Goal: Transaction & Acquisition: Book appointment/travel/reservation

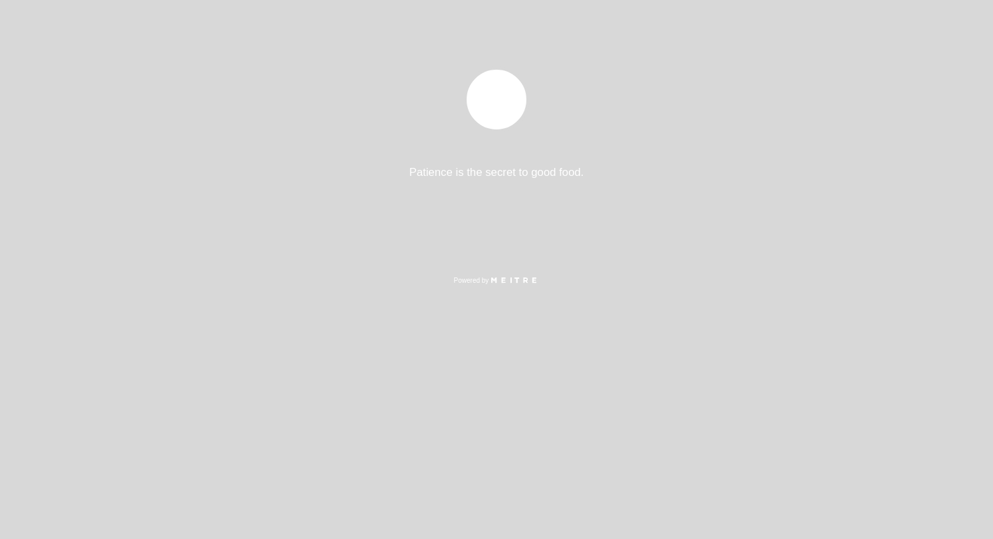
select select "es"
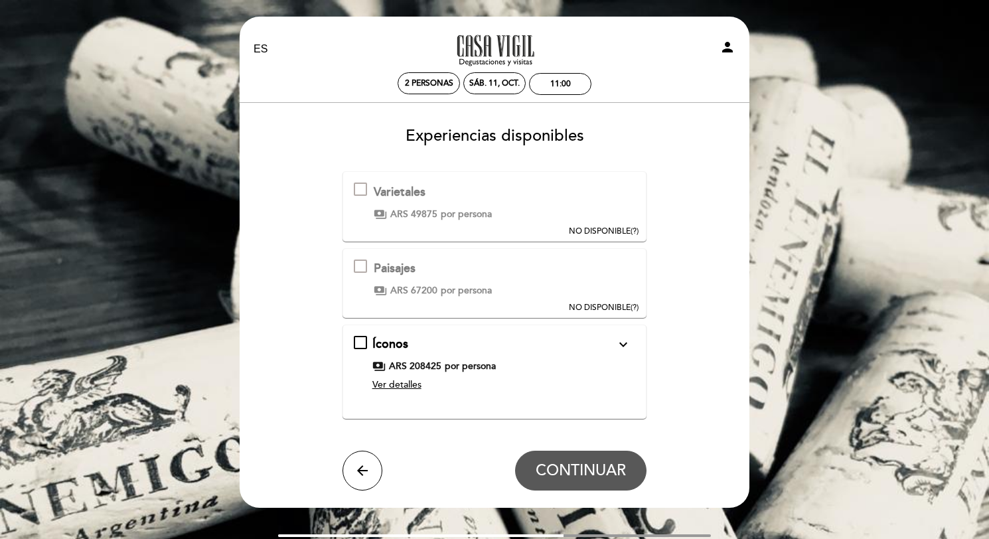
click at [393, 385] on span "Ver detalles" at bounding box center [396, 384] width 49 height 11
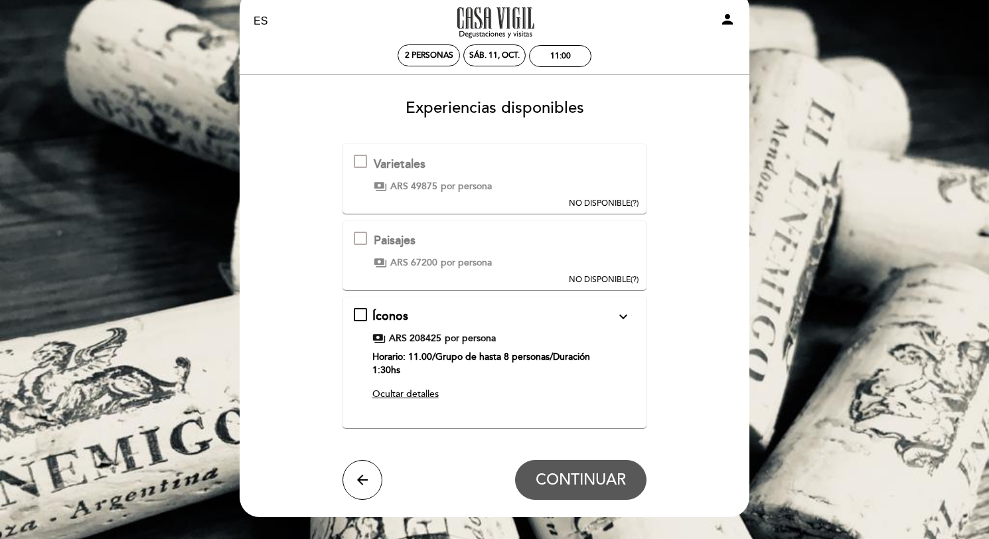
scroll to position [47, 0]
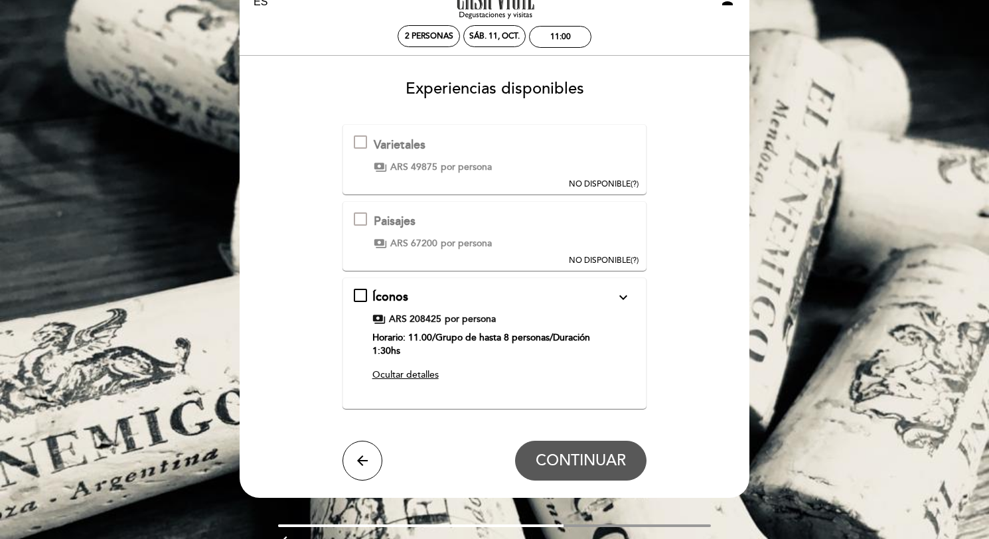
drag, startPoint x: 508, startPoint y: 321, endPoint x: 697, endPoint y: 192, distance: 228.6
click at [696, 191] on form "Varietales Esta experiencia no está disponible para la fecha seleccionada. Una …" at bounding box center [494, 302] width 491 height 356
click at [505, 242] on div "Paisajes Esta experiencia no está disponible para la fecha seleccionada. Una ex…" at bounding box center [494, 236] width 305 height 70
click at [365, 221] on div at bounding box center [360, 218] width 13 height 13
click at [366, 292] on div "Íconos expand_more Una degustación pensada para la exclusividad, en donde a tra…" at bounding box center [495, 338] width 282 height 98
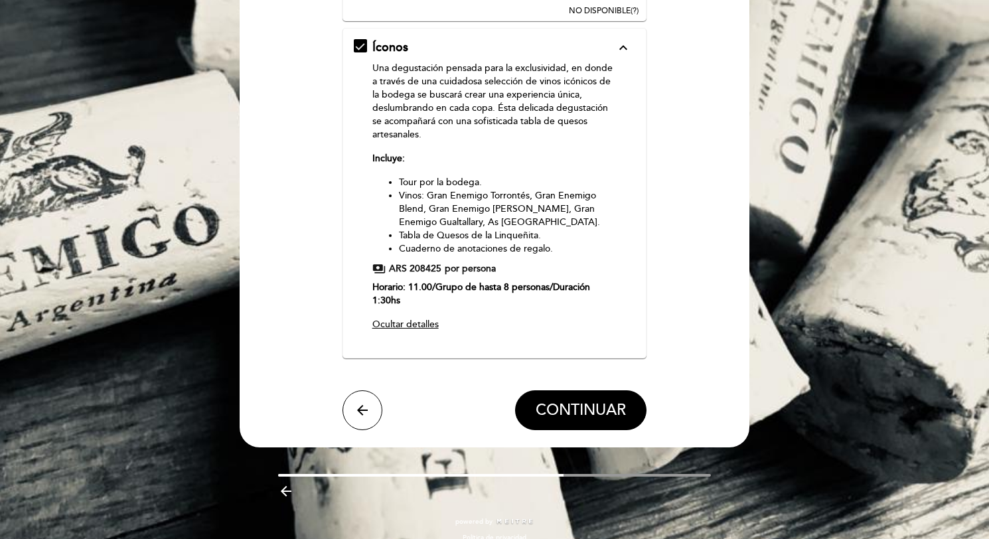
scroll to position [298, 0]
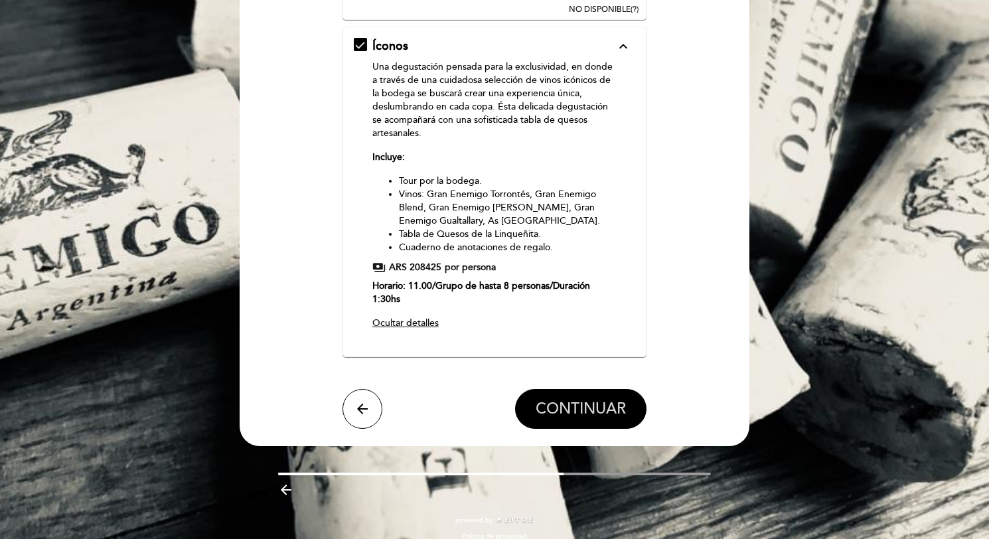
click at [602, 401] on span "CONTINUAR" at bounding box center [581, 409] width 90 height 19
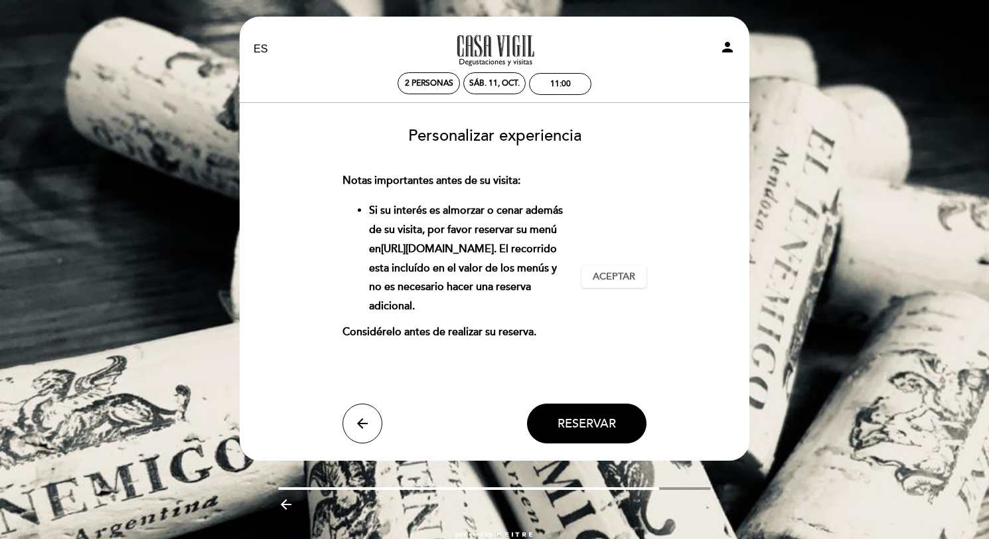
scroll to position [30, 0]
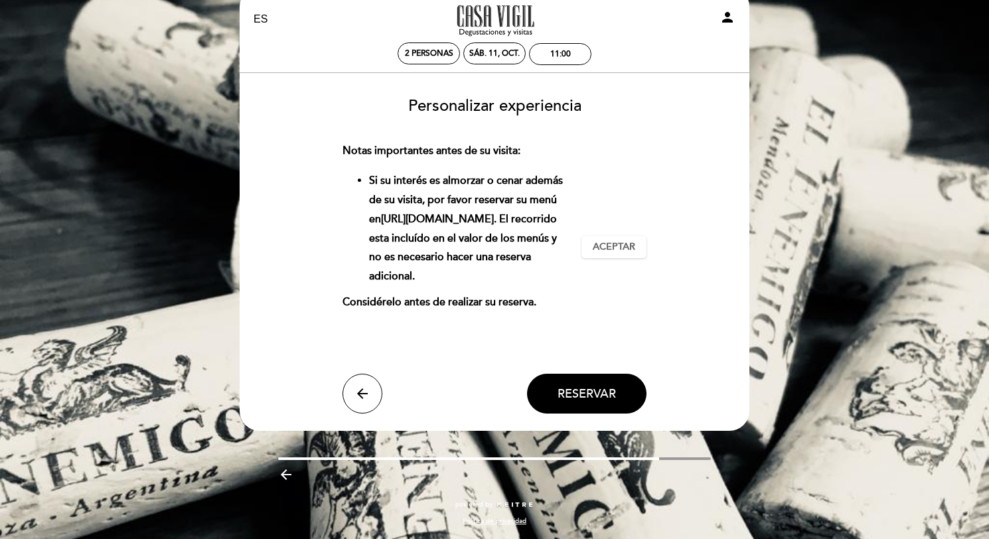
drag, startPoint x: 555, startPoint y: 300, endPoint x: 376, endPoint y: 173, distance: 219.5
click at [344, 154] on div "Notas importantes antes de su visita: Si su interés es almorzar o cenar además …" at bounding box center [462, 246] width 240 height 210
drag, startPoint x: 461, startPoint y: 273, endPoint x: 376, endPoint y: 177, distance: 128.8
click at [376, 177] on li "Si su interés es almorzar o cenar además de su visita, por favor reservar su me…" at bounding box center [470, 228] width 202 height 115
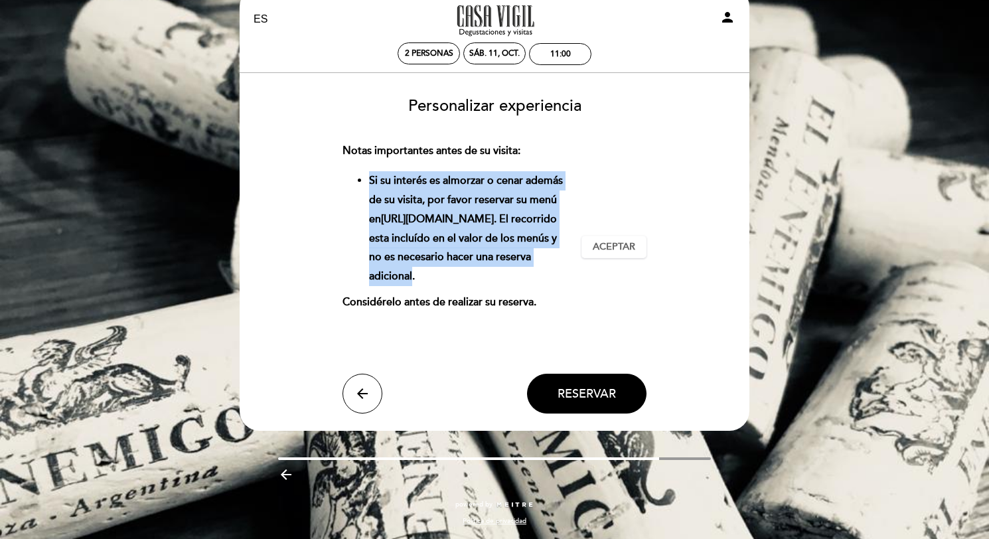
drag, startPoint x: 368, startPoint y: 176, endPoint x: 447, endPoint y: 281, distance: 130.9
click at [447, 281] on li "Si su interés es almorzar o cenar además de su visita, por favor reservar su me…" at bounding box center [470, 228] width 202 height 115
click at [605, 243] on span "Aceptar" at bounding box center [614, 247] width 42 height 14
click at [579, 392] on span "Reservar" at bounding box center [586, 393] width 58 height 15
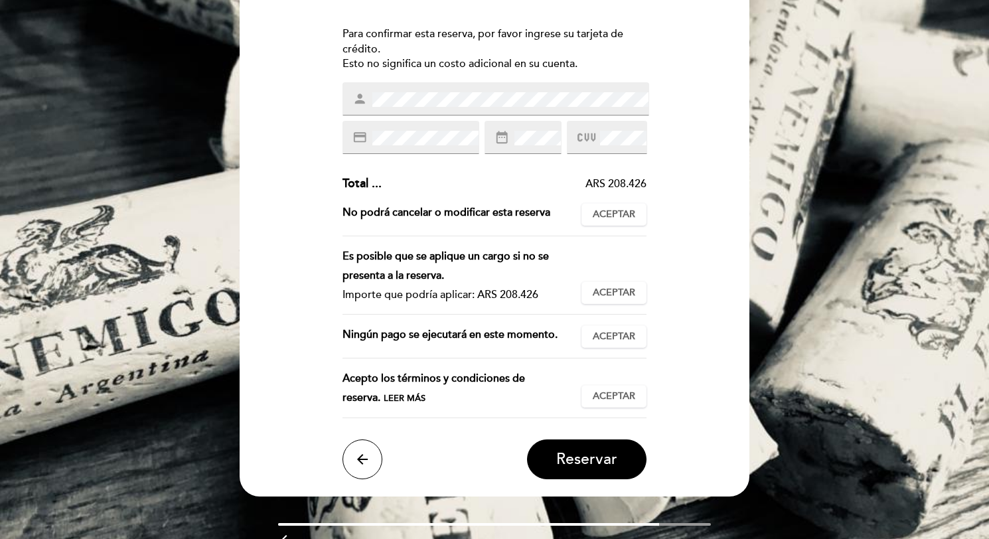
scroll to position [165, 0]
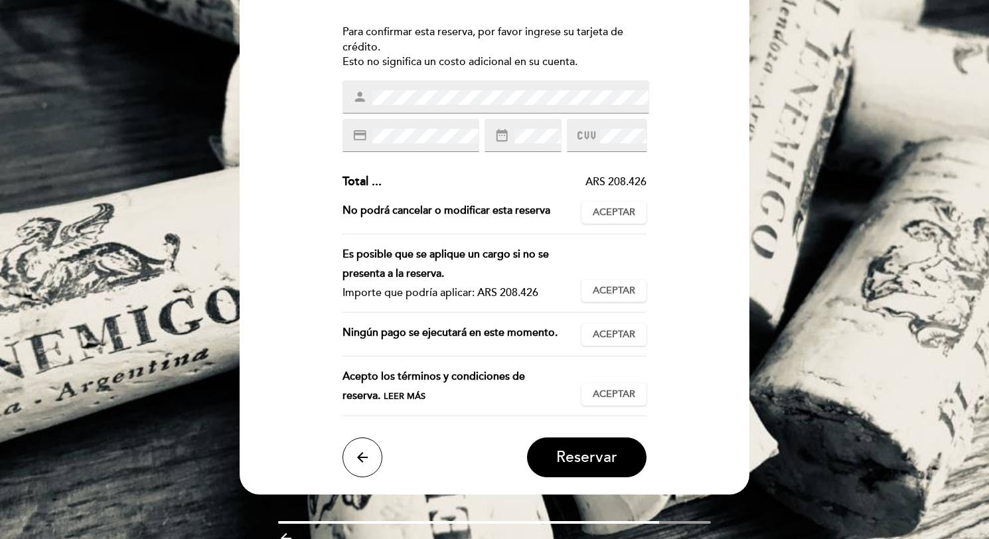
click at [384, 396] on span "Leer más" at bounding box center [405, 396] width 42 height 11
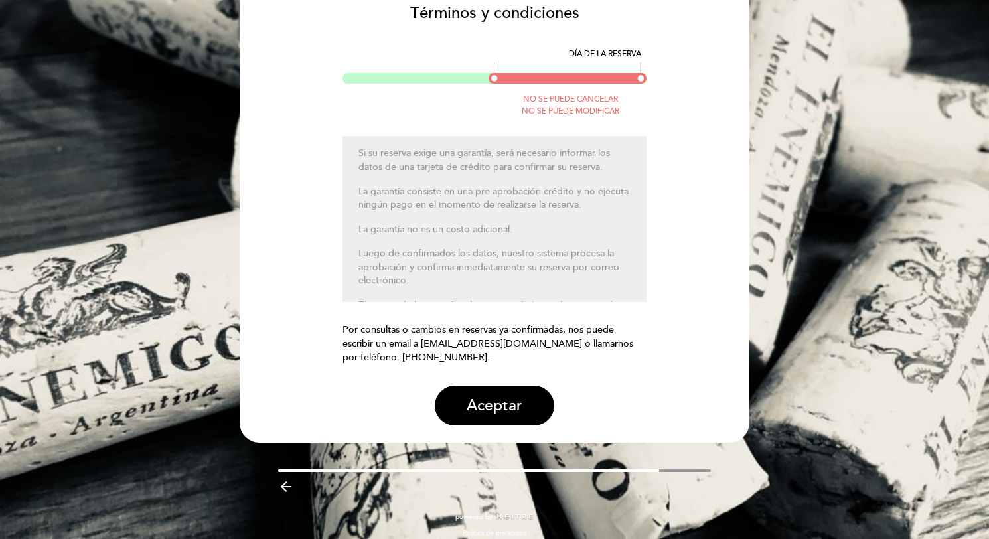
scroll to position [124, 0]
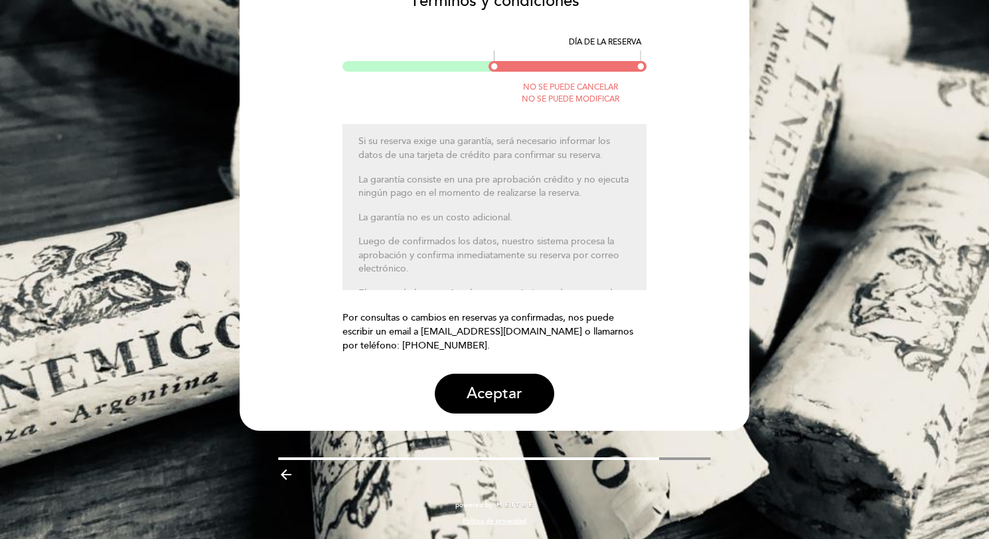
click at [285, 476] on icon "arrow_backward" at bounding box center [286, 475] width 16 height 16
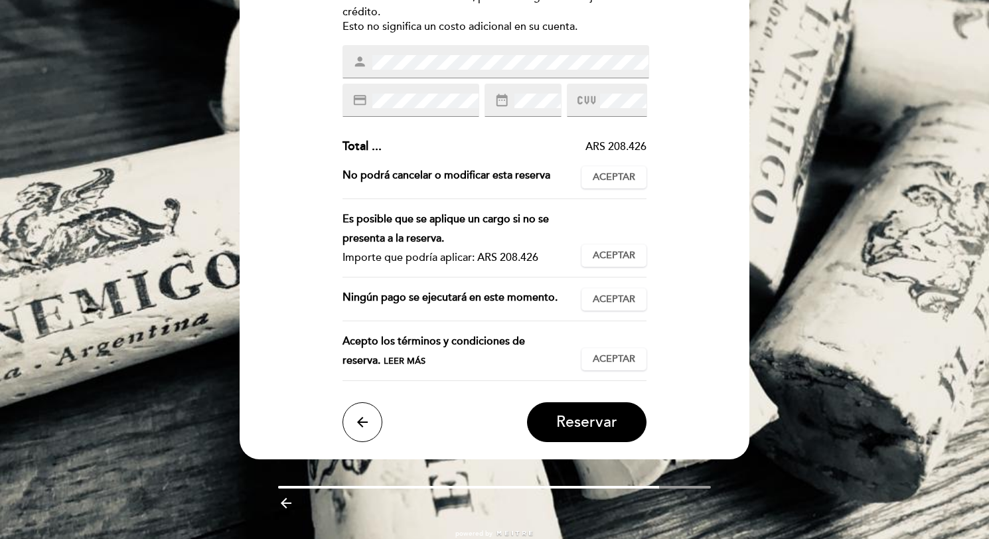
scroll to position [228, 0]
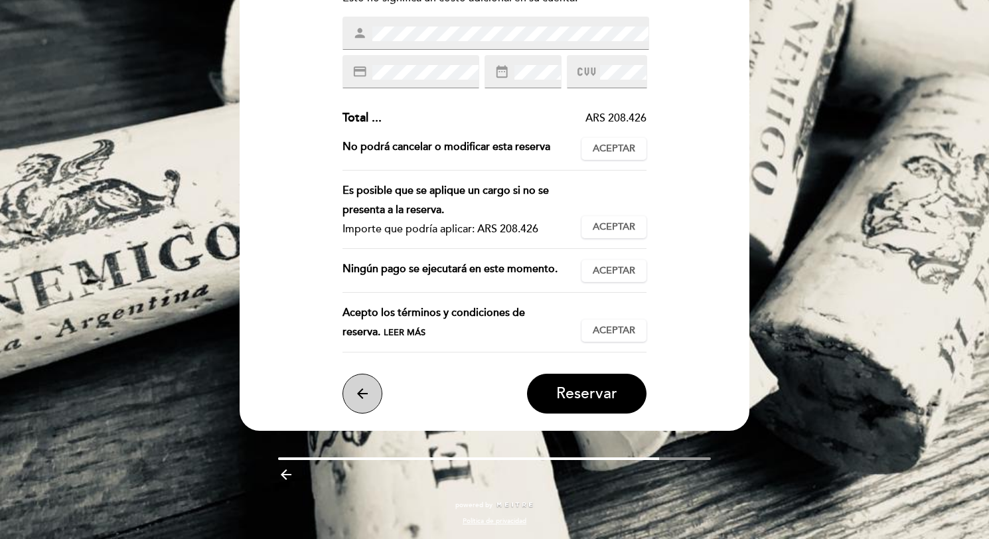
click at [374, 394] on button "arrow_back" at bounding box center [362, 394] width 40 height 40
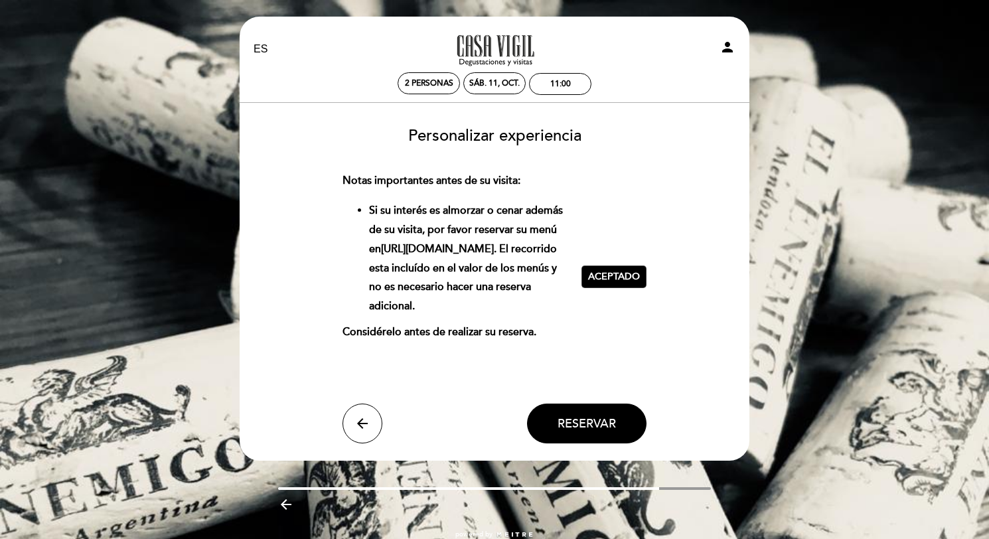
click at [611, 275] on span "Aceptado" at bounding box center [614, 277] width 52 height 14
click at [593, 427] on span "Reservar" at bounding box center [586, 423] width 58 height 15
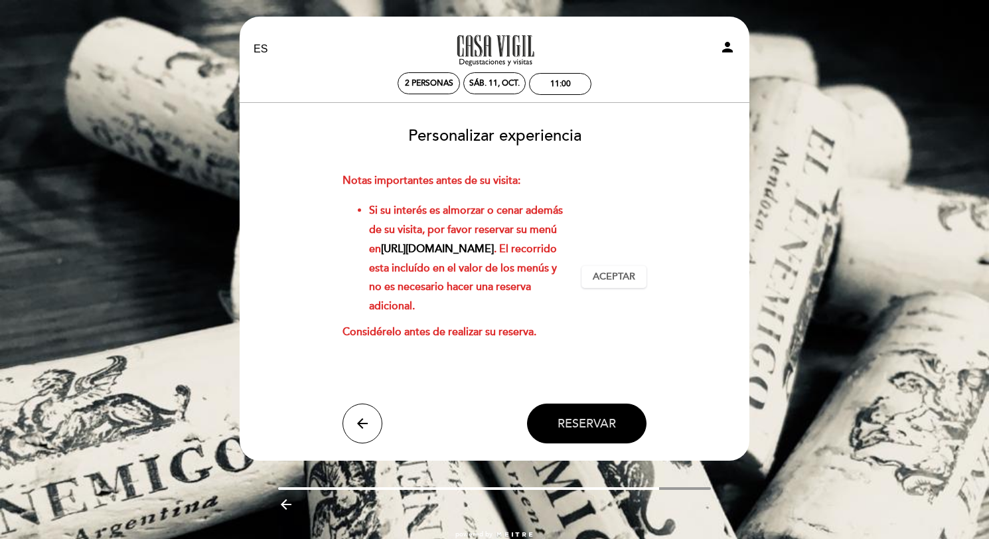
click at [586, 413] on button "Reservar" at bounding box center [586, 423] width 119 height 40
click at [587, 422] on span "Reservar" at bounding box center [586, 423] width 58 height 15
click at [587, 423] on span "Reservar" at bounding box center [586, 423] width 58 height 15
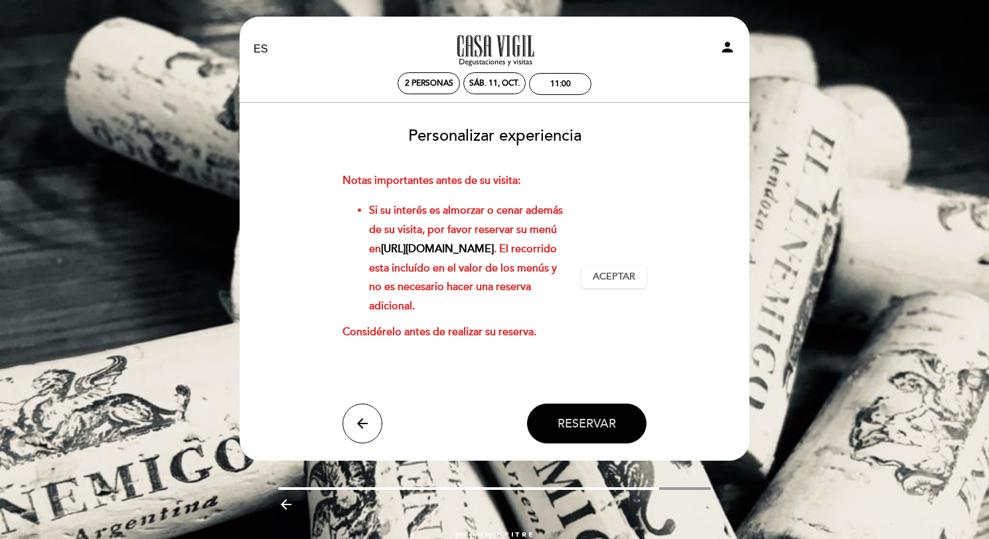
click at [587, 423] on span "Reservar" at bounding box center [586, 423] width 58 height 15
click at [474, 246] on link "[URL][DOMAIN_NAME]" at bounding box center [437, 248] width 113 height 13
